Goal: Communication & Community: Answer question/provide support

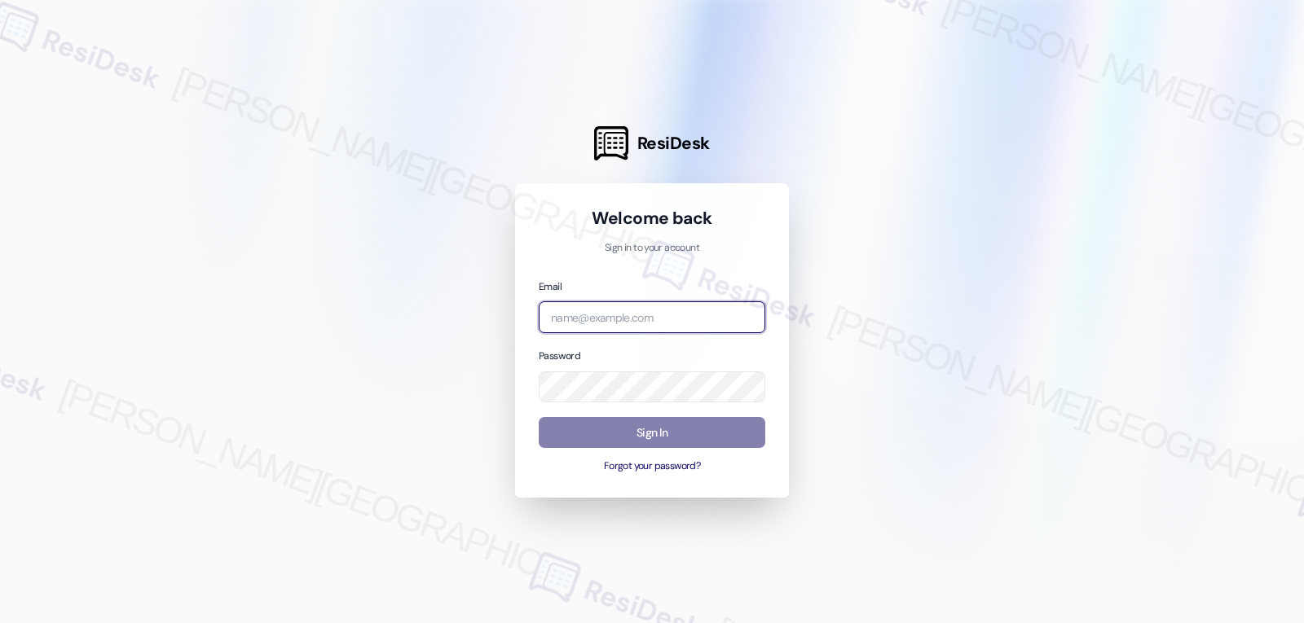
click at [635, 319] on input "email" at bounding box center [652, 317] width 227 height 32
click at [627, 321] on input "email" at bounding box center [652, 317] width 227 height 32
paste input "[EMAIL_ADDRESS][DOMAIN_NAME]"
type input "[EMAIL_ADDRESS][DOMAIN_NAME]"
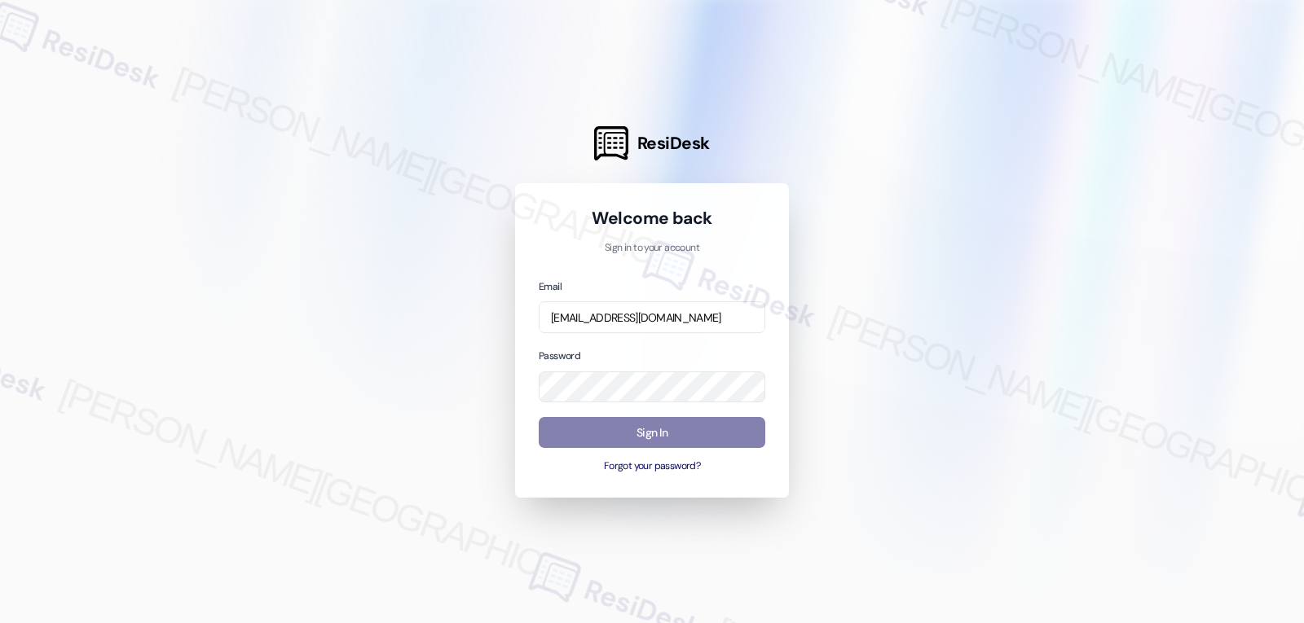
scroll to position [0, 0]
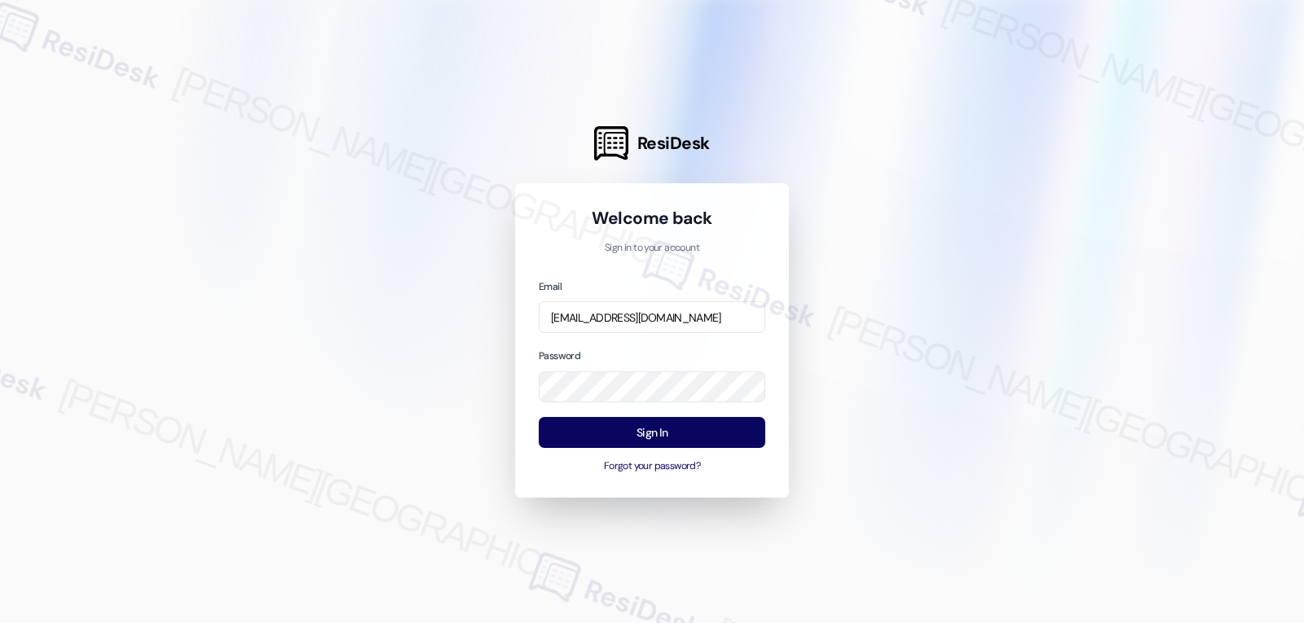
click at [327, 322] on div at bounding box center [652, 311] width 1304 height 623
click at [651, 422] on button "Sign In" at bounding box center [652, 433] width 227 height 32
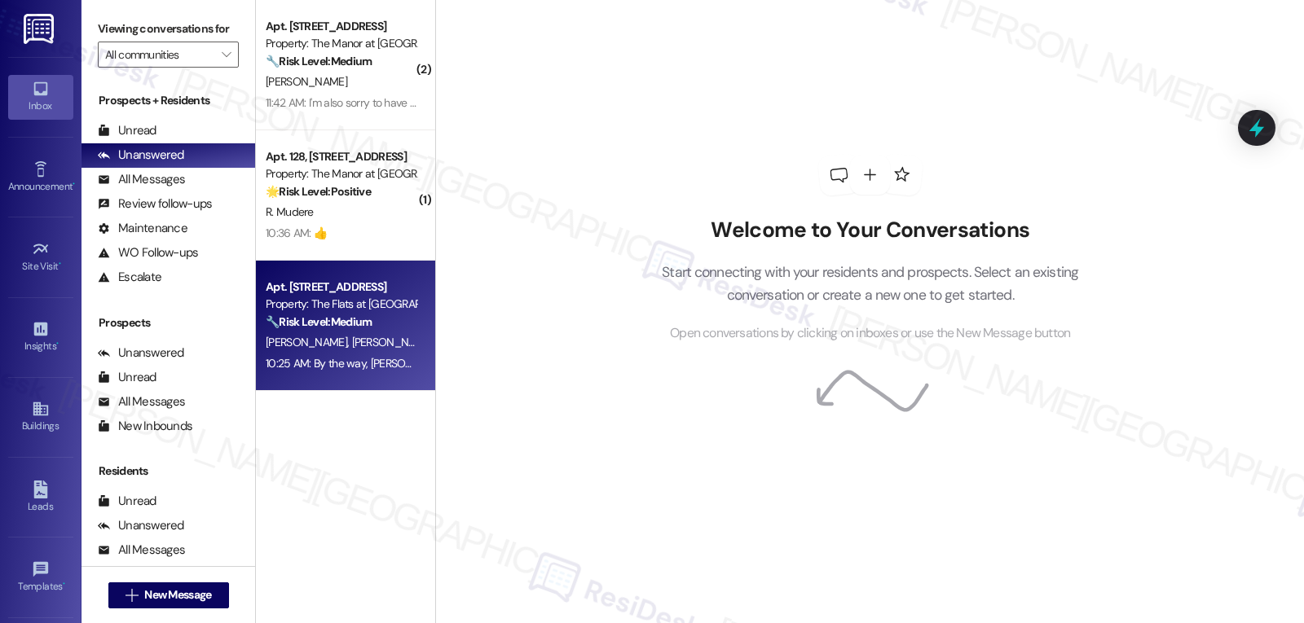
click at [367, 370] on div "10:25 AM: By the way, [PERSON_NAME], ‘just want to ask, has The Flats at [GEOGR…" at bounding box center [639, 363] width 747 height 15
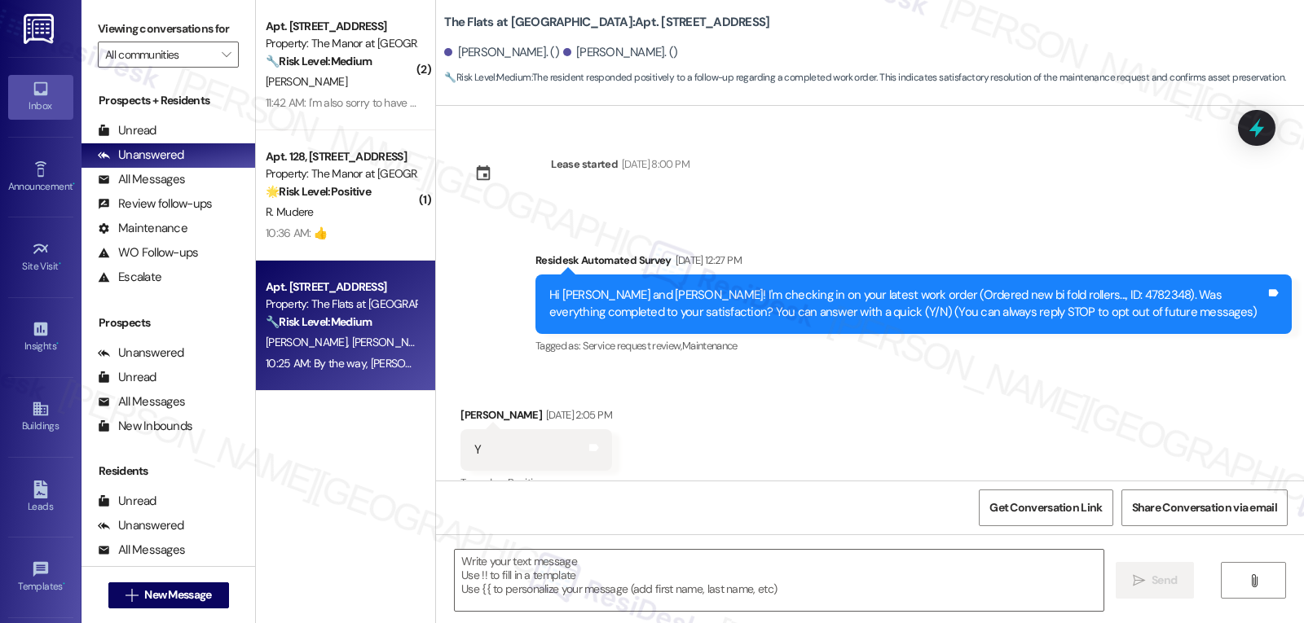
scroll to position [27, 0]
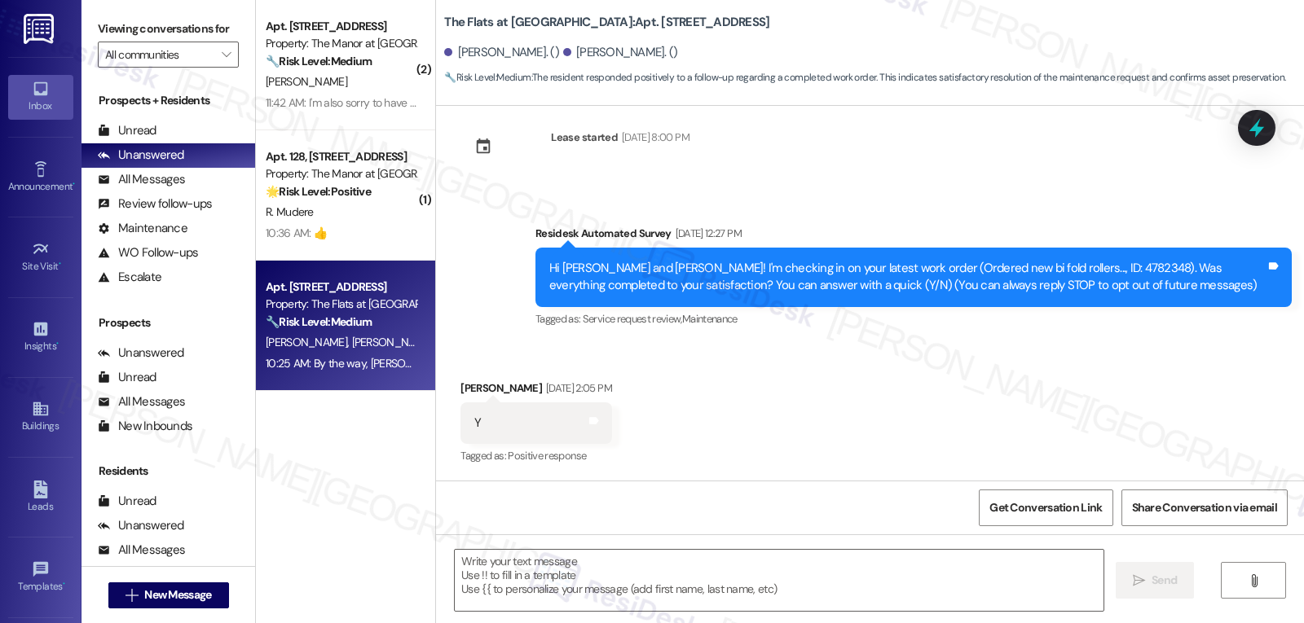
type textarea "Fetching suggested responses. Please feel free to read through the conversation…"
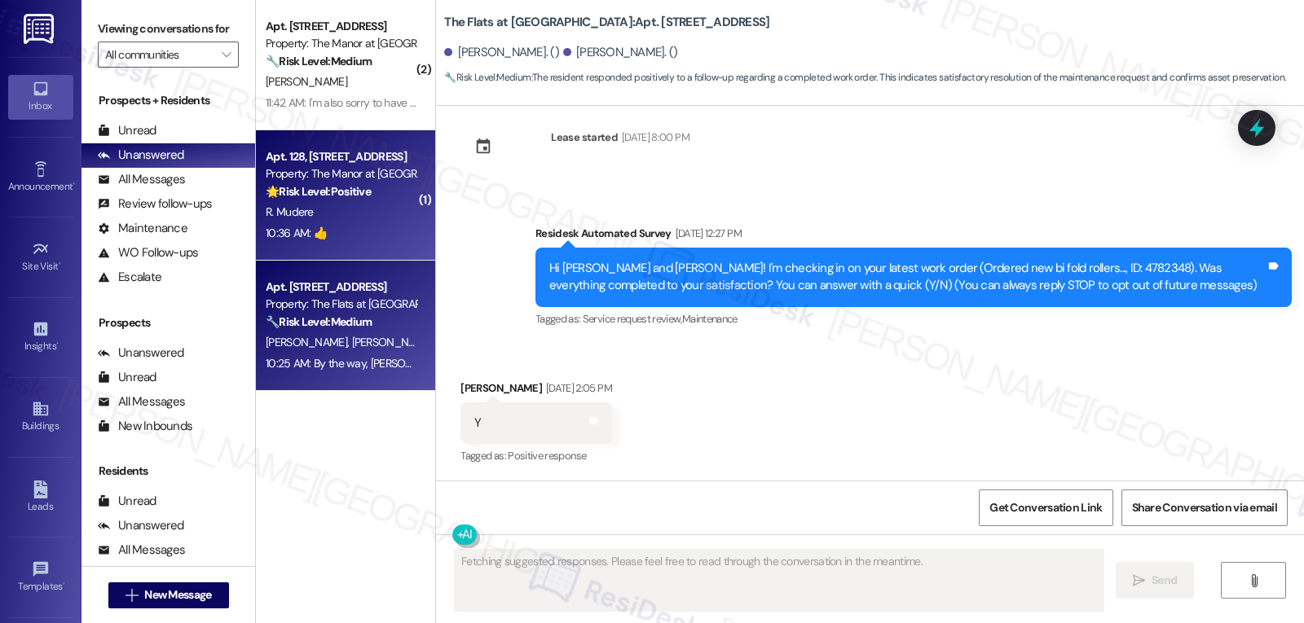
click at [391, 222] on div "R. Mudere" at bounding box center [341, 212] width 154 height 20
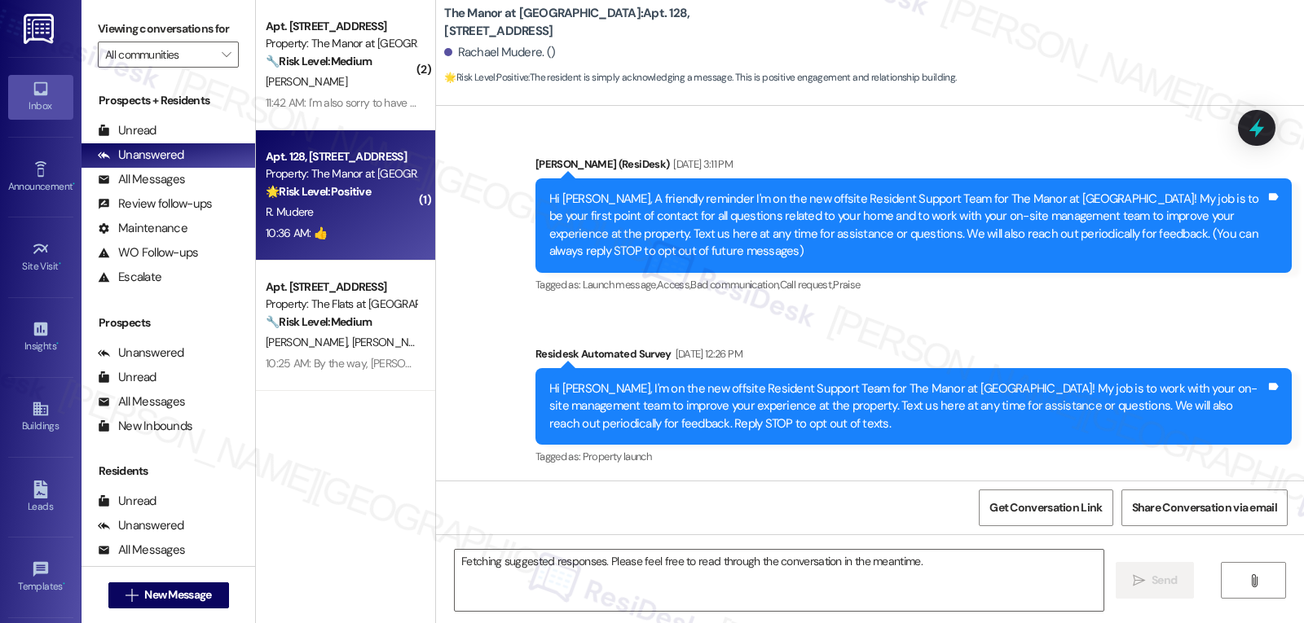
scroll to position [12397, 0]
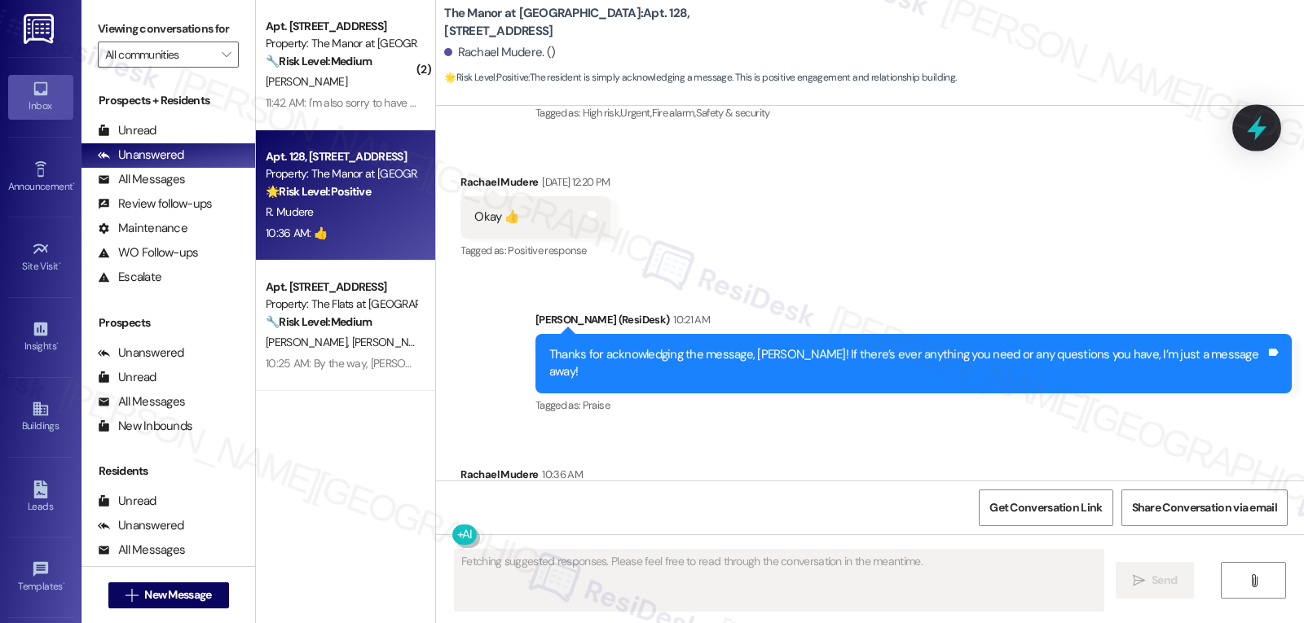
click at [1262, 125] on icon at bounding box center [1257, 128] width 28 height 28
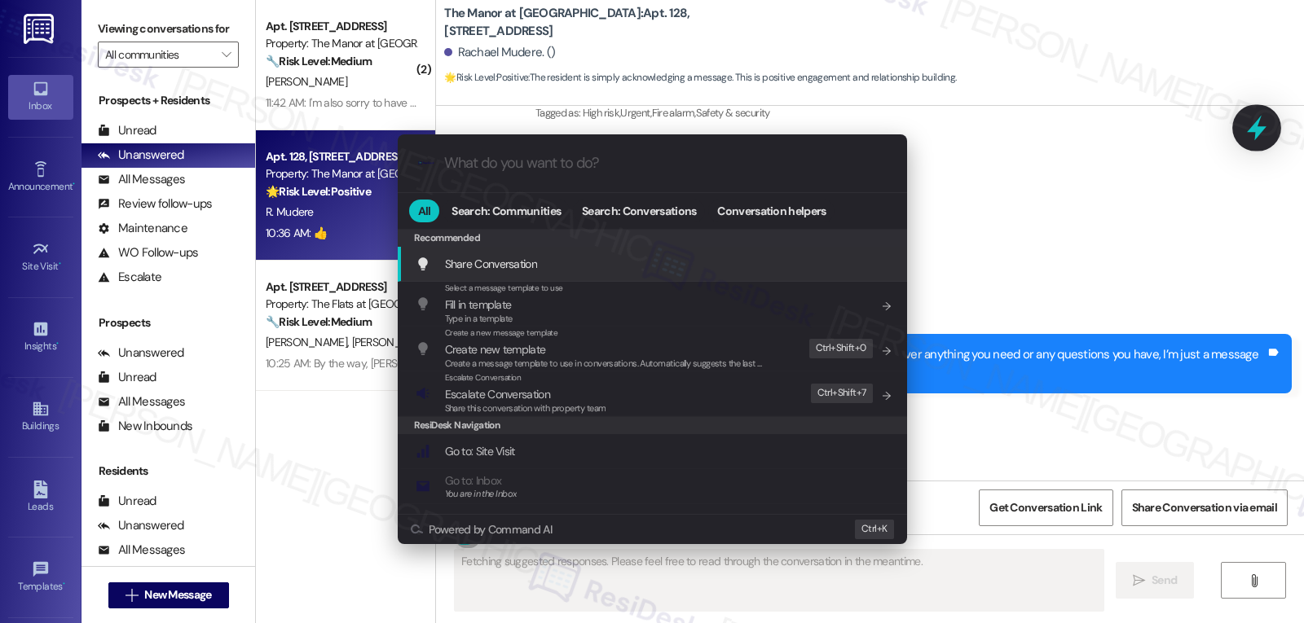
type textarea "Updating..."
type input "a"
type textarea "Hey"
type input "ar"
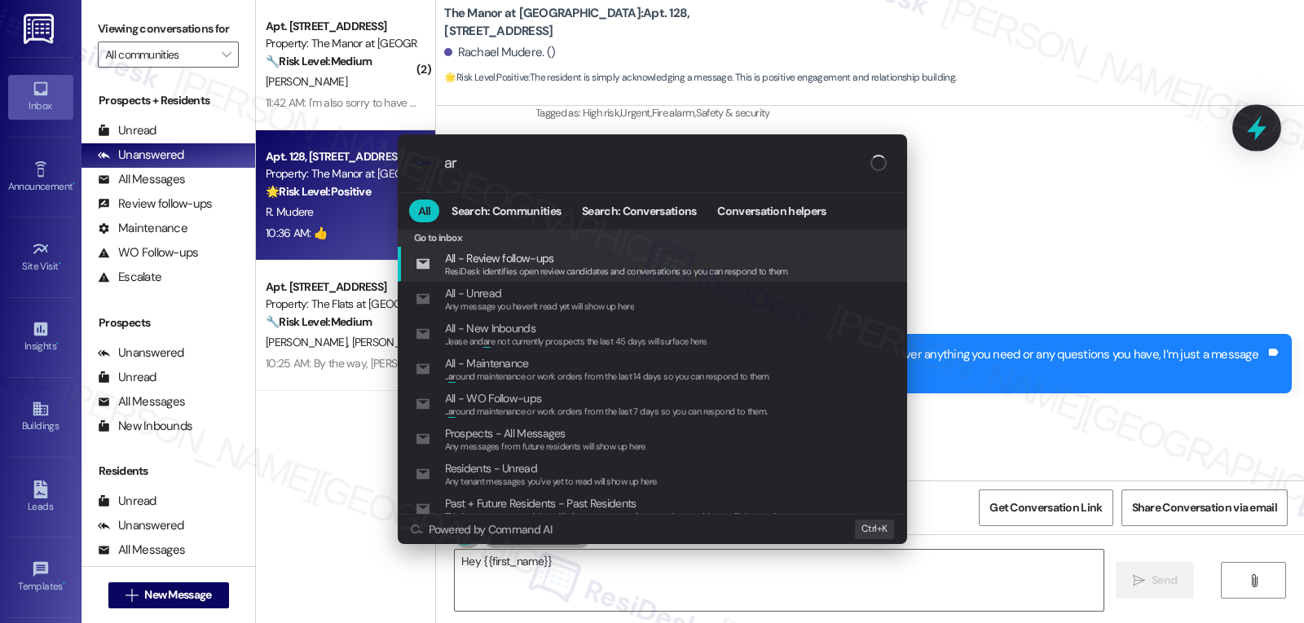
type textarea "Hey {{first_name}}!"
type input "arc"
type textarea "Hey {{first_name}}! Thanks"
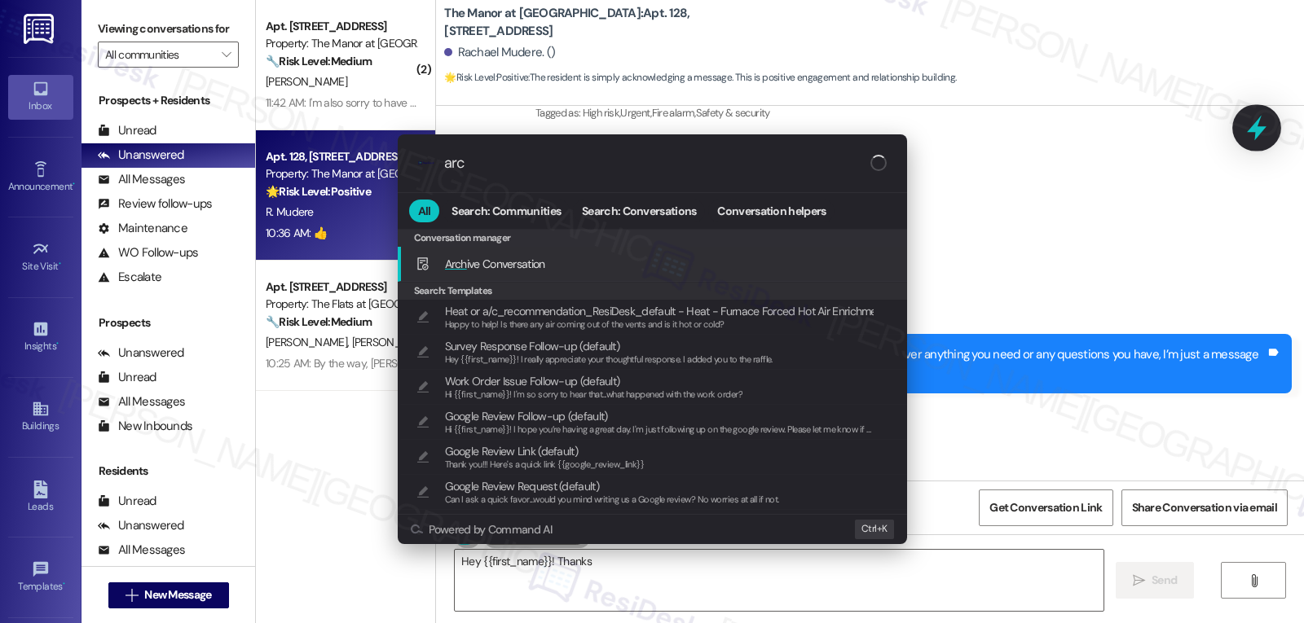
type input "arch"
type textarea "Hey {{first_name}}! Thanks"
type input "archi"
type textarea "Hey {{first_name}}! Thanks for"
type input "archive"
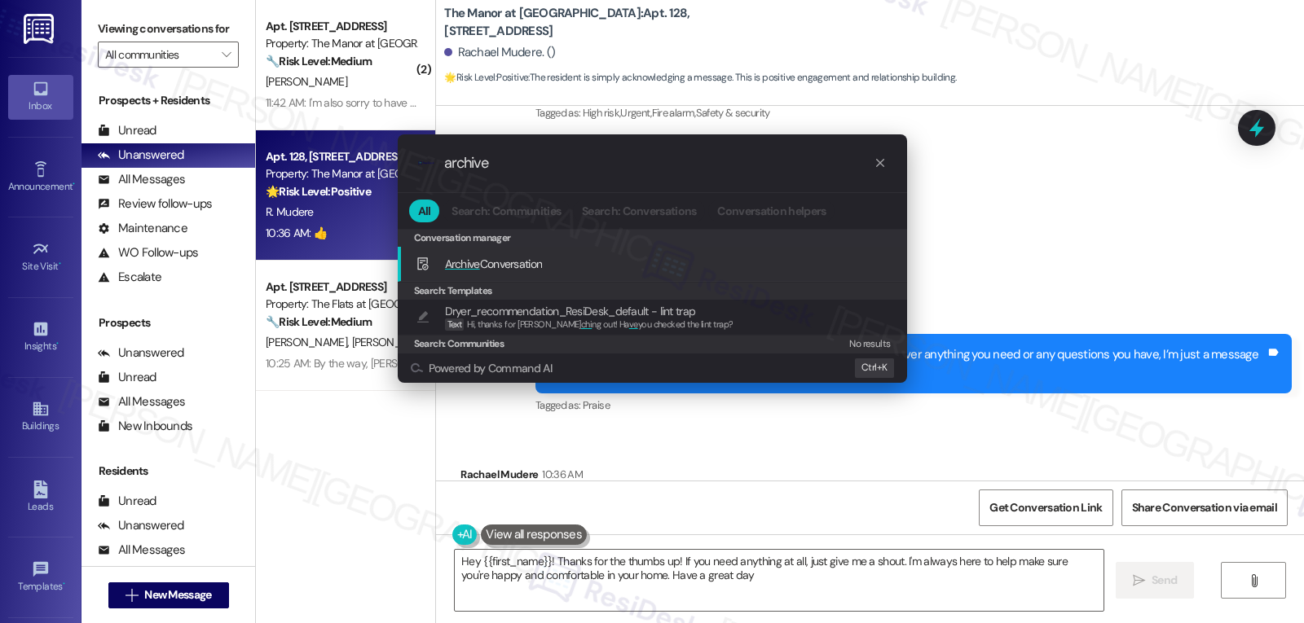
type textarea "Hey {{first_name}}! Thanks for the thumbs up! If you need anything at all, just…"
type input "archive"
click at [499, 258] on span "Archive Conversation" at bounding box center [494, 264] width 98 height 15
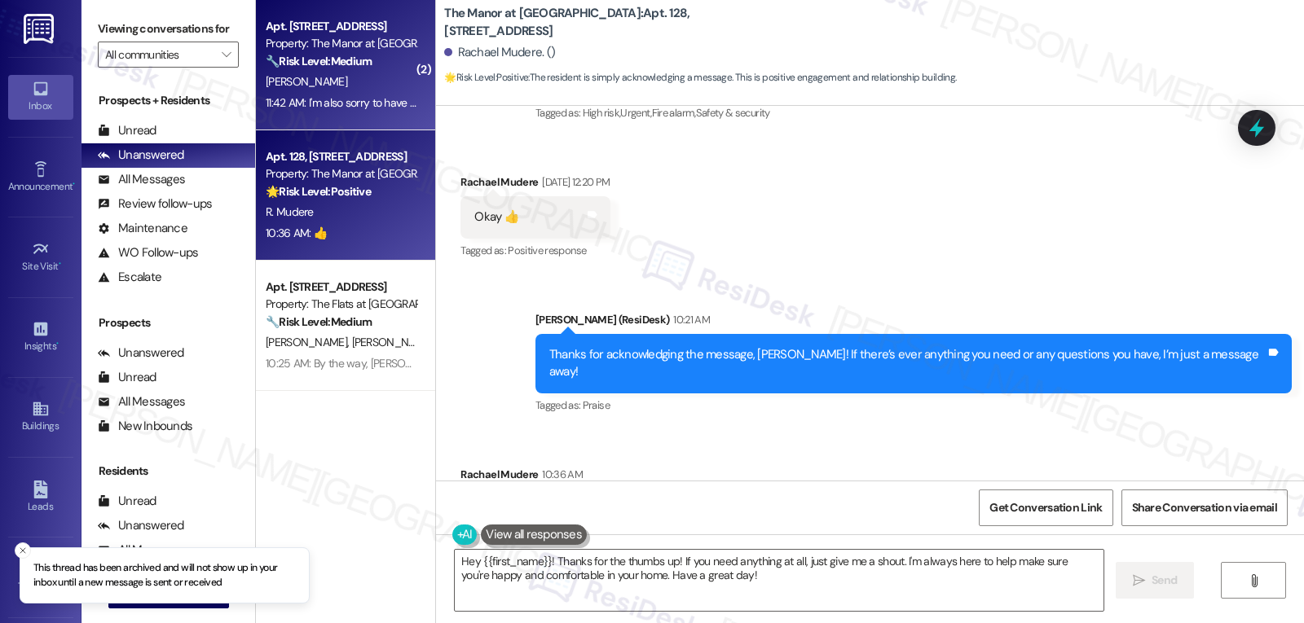
click at [370, 93] on div "11:42 AM: I'm also sorry to have been so short with you. That was rude of me 11…" at bounding box center [341, 103] width 154 height 20
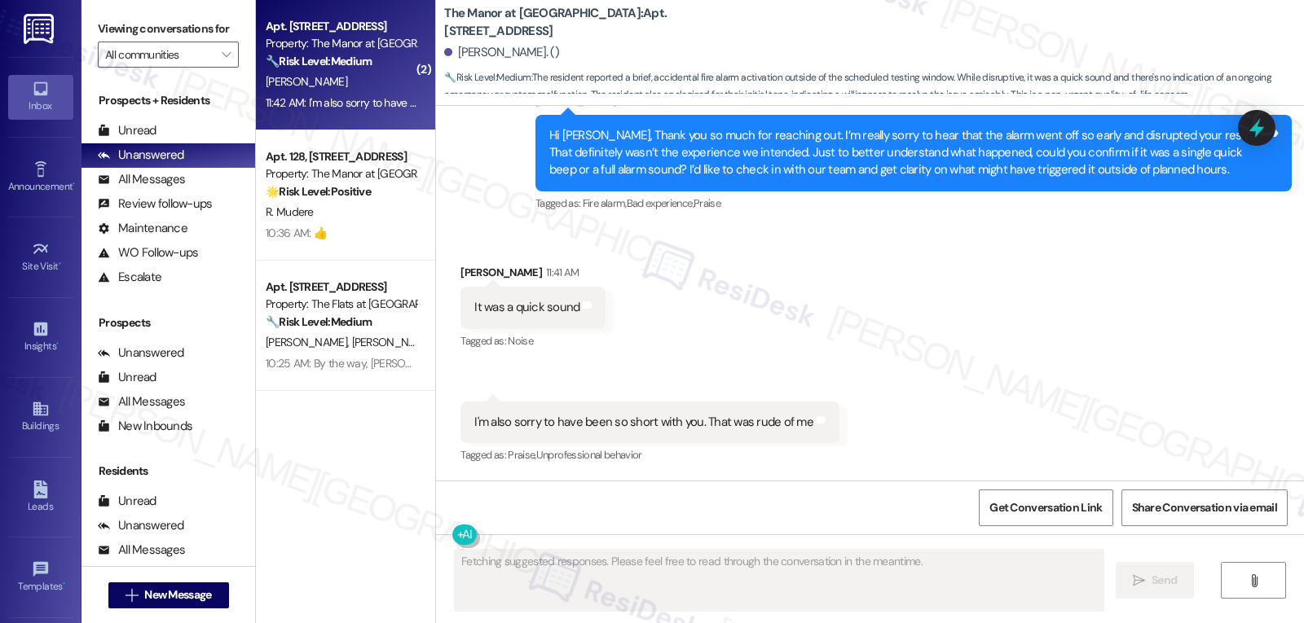
scroll to position [2023, 0]
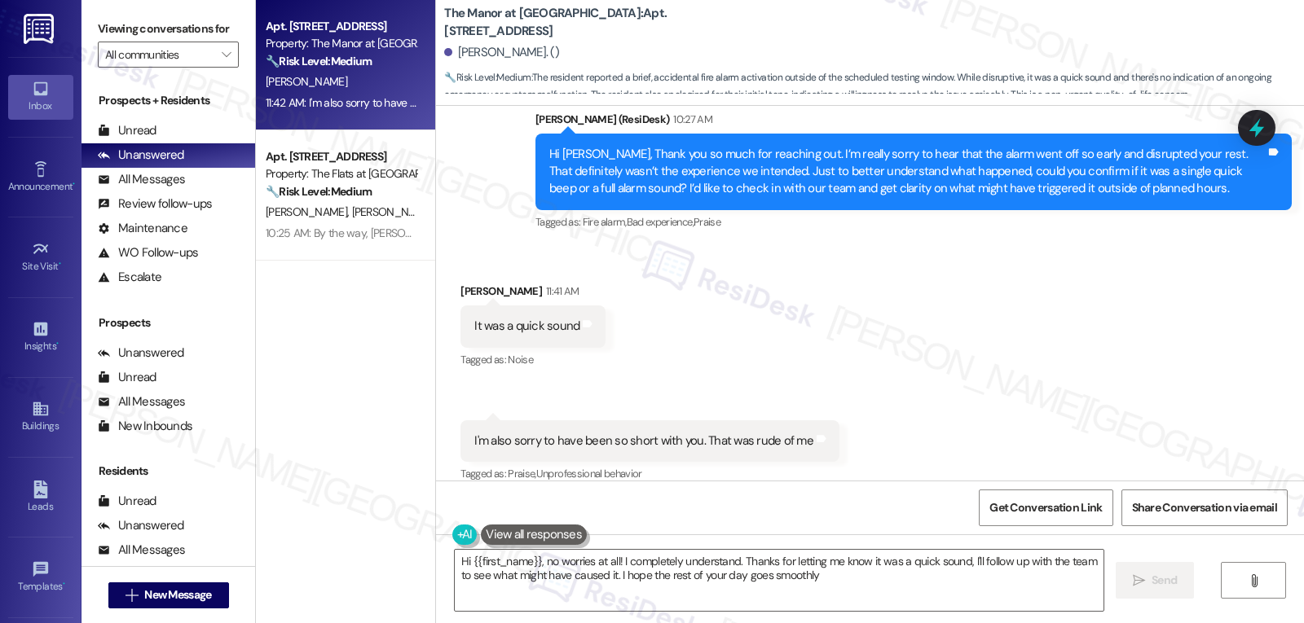
type textarea "Hi {{first_name}}, no worries at all! I completely understand. Thanks for letti…"
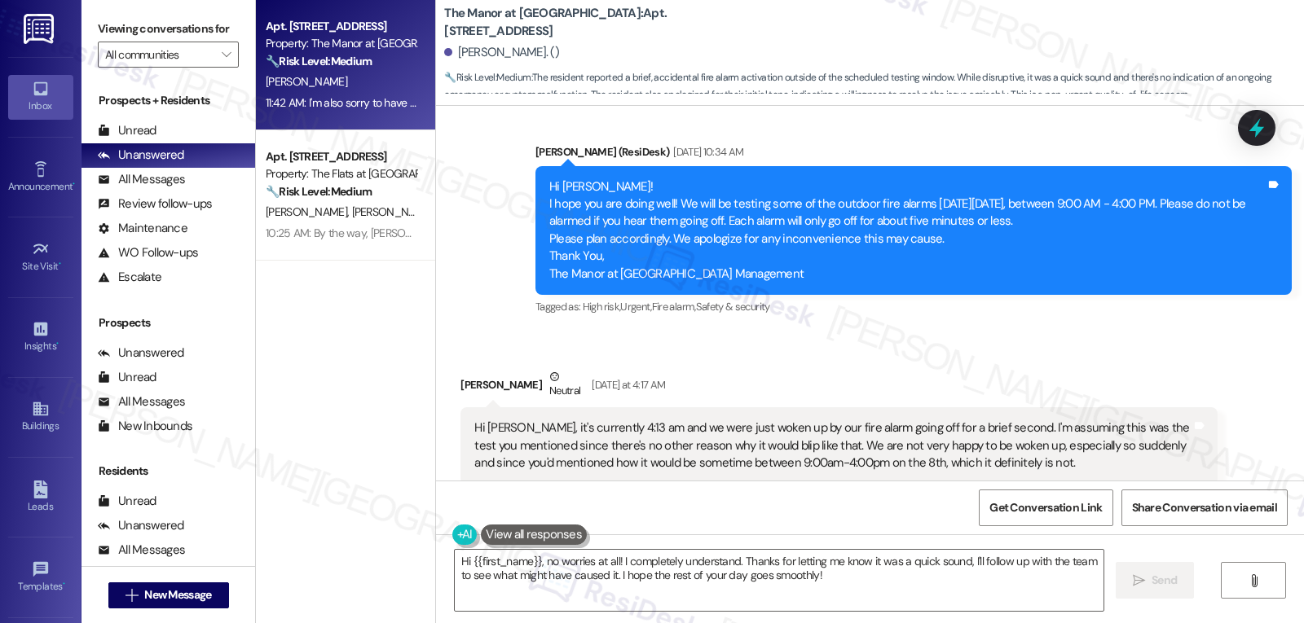
scroll to position [154, 0]
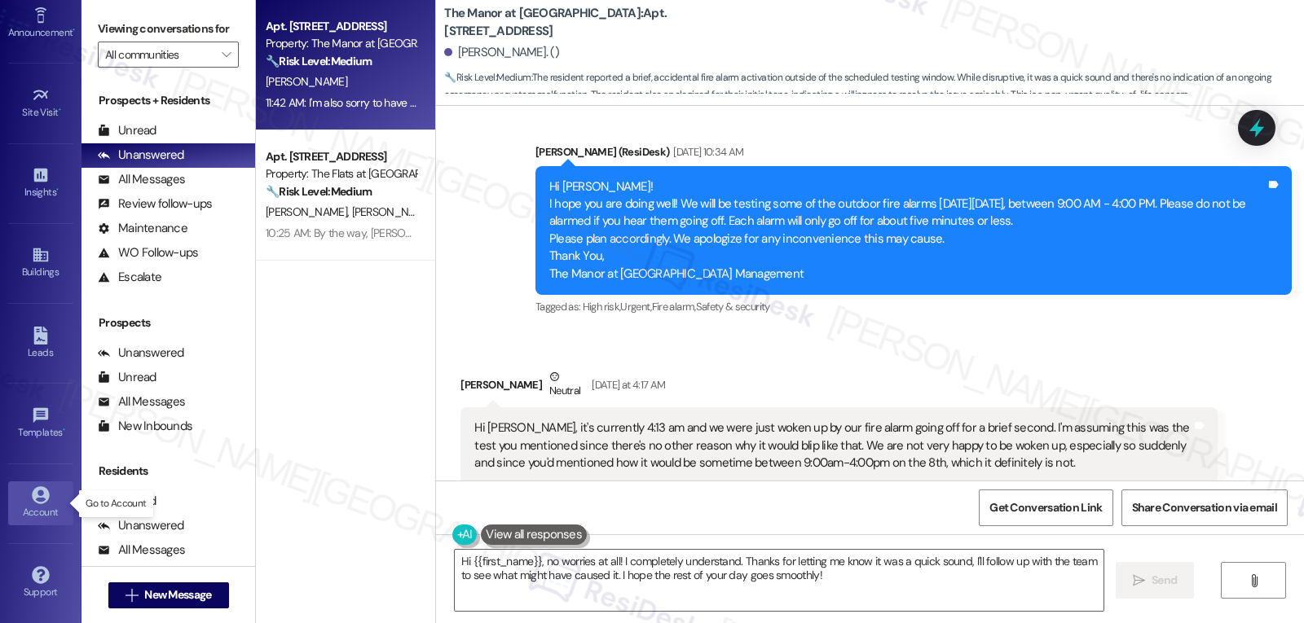
click at [34, 504] on icon at bounding box center [41, 495] width 18 height 18
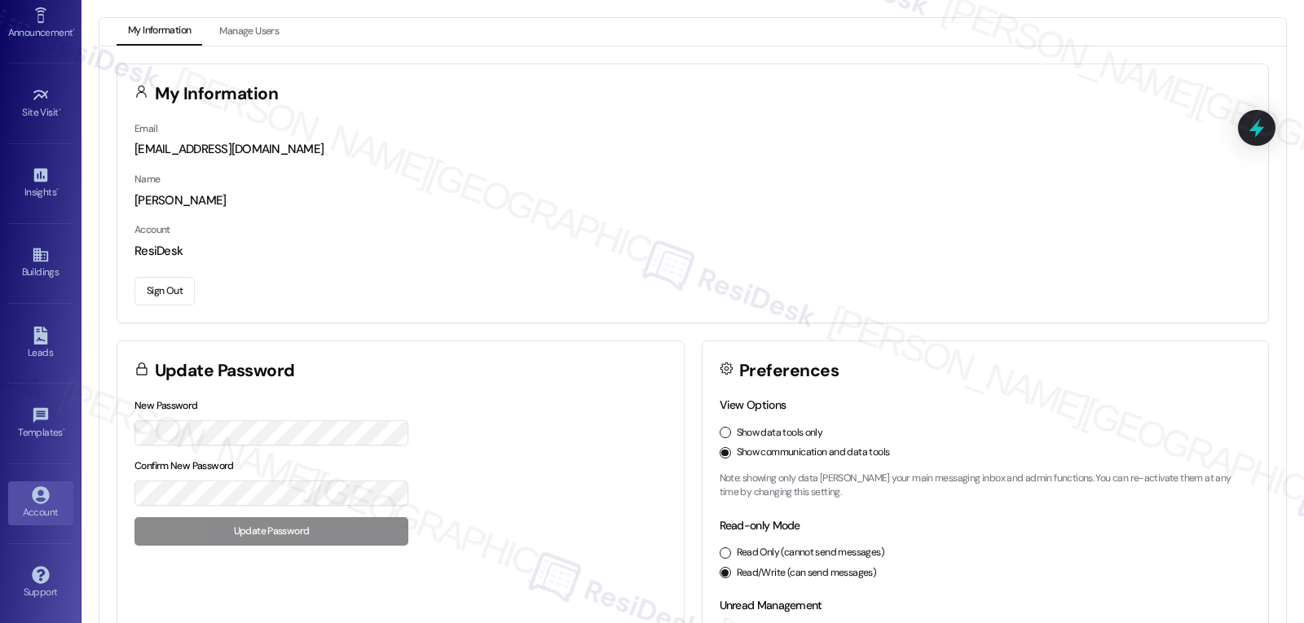
click at [172, 291] on button "Sign Out" at bounding box center [164, 291] width 60 height 29
